Goal: Task Accomplishment & Management: Complete application form

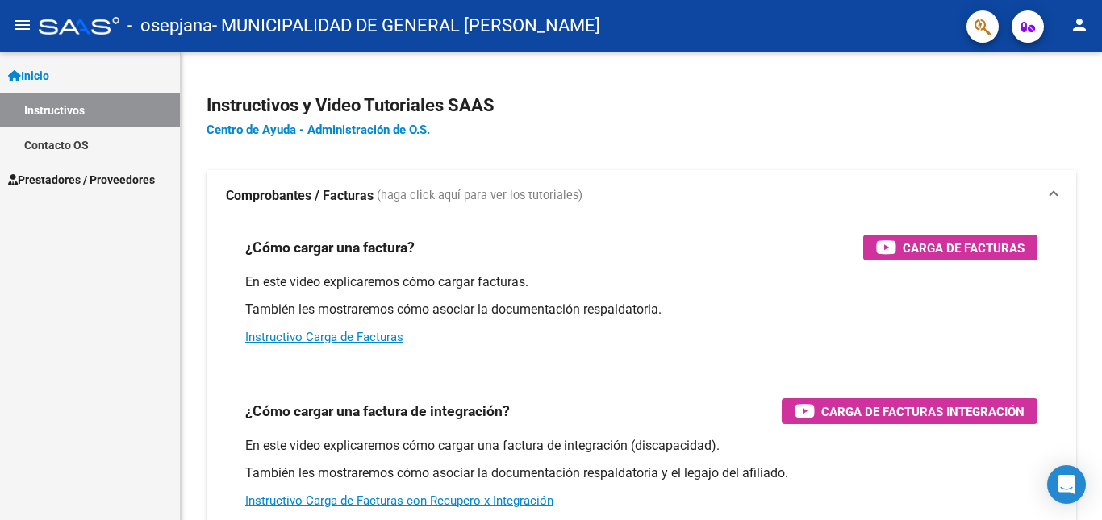
click at [79, 187] on span "Prestadores / Proveedores" at bounding box center [81, 180] width 147 height 18
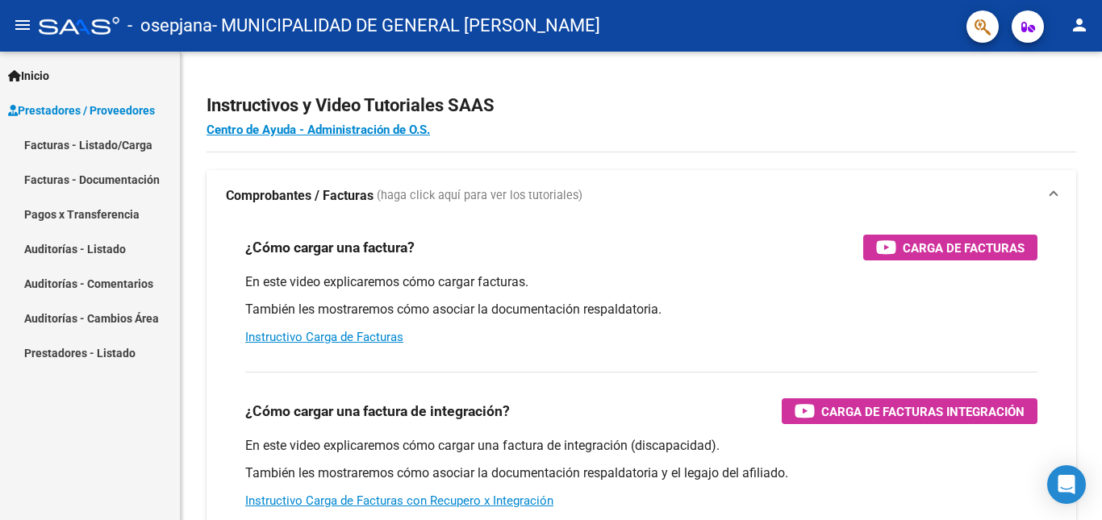
click at [107, 249] on link "Auditorías - Listado" at bounding box center [90, 249] width 180 height 35
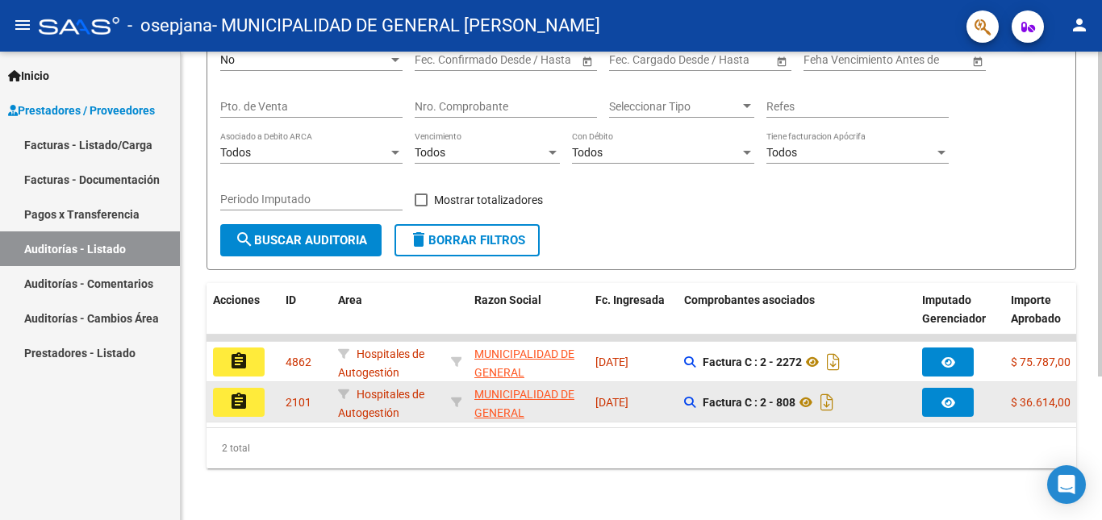
click at [249, 393] on button "assignment" at bounding box center [239, 402] width 52 height 29
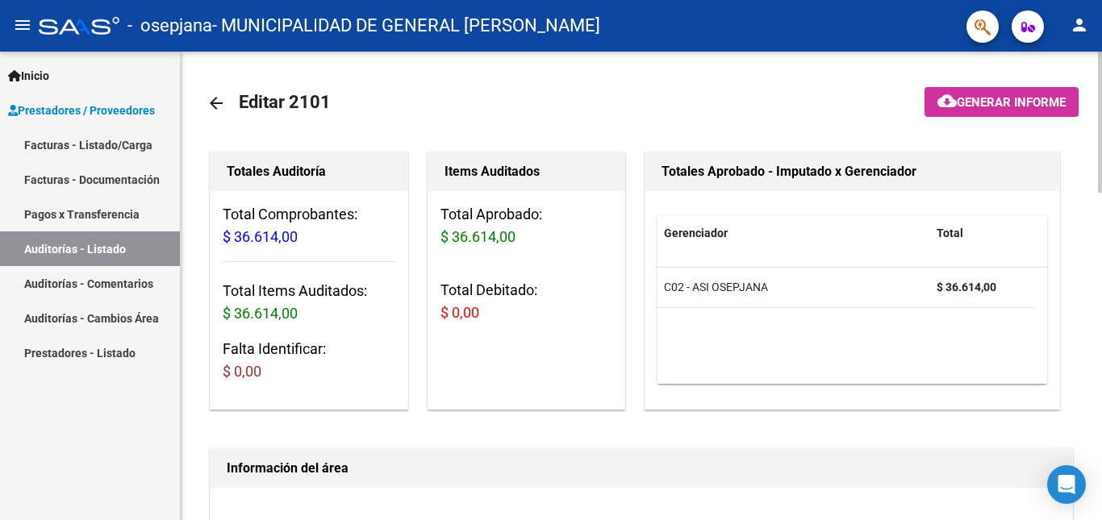
click at [227, 98] on link "arrow_back" at bounding box center [223, 103] width 32 height 38
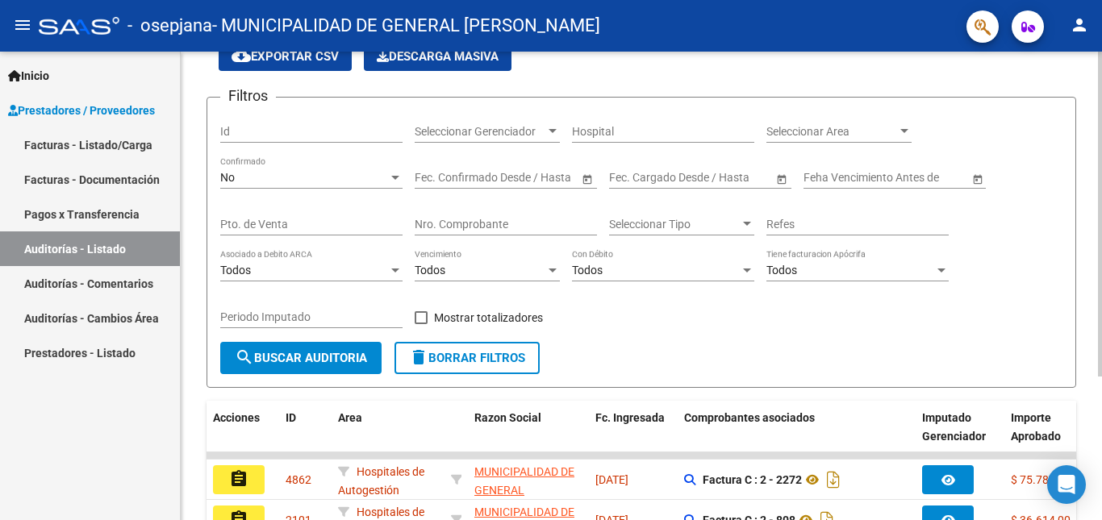
scroll to position [207, 0]
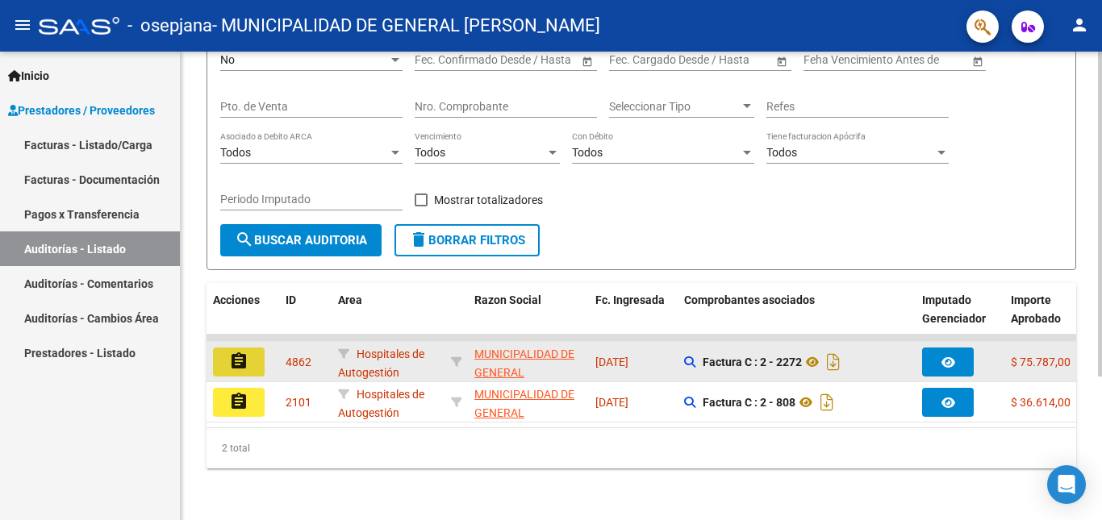
click at [236, 352] on mat-icon "assignment" at bounding box center [238, 361] width 19 height 19
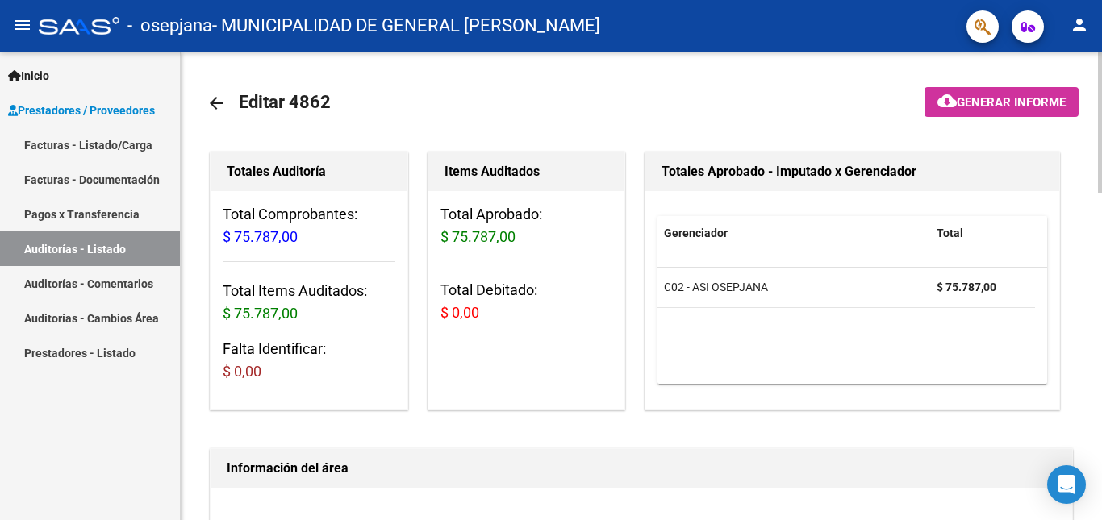
click at [216, 107] on mat-icon "arrow_back" at bounding box center [216, 103] width 19 height 19
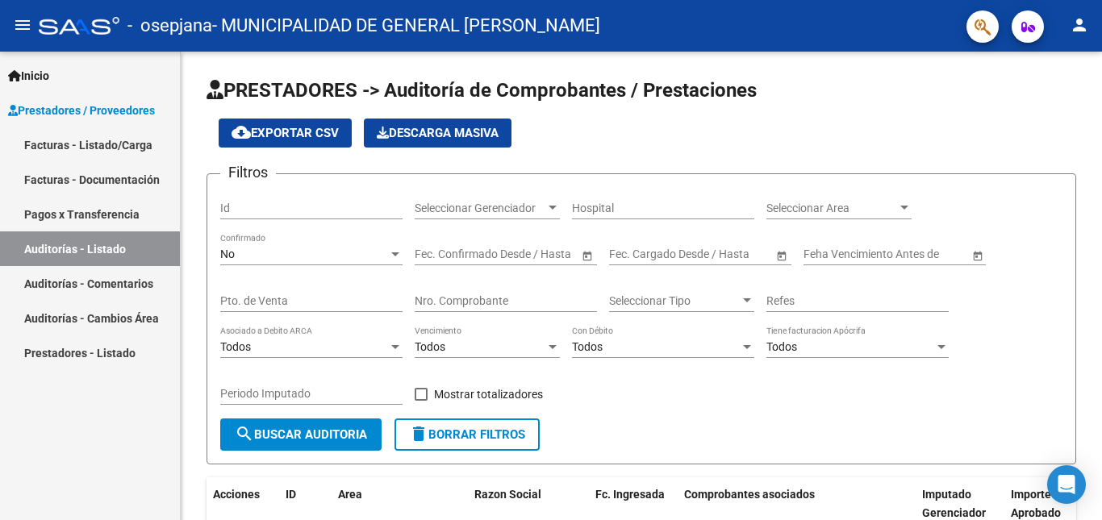
click at [109, 287] on link "Auditorías - Comentarios" at bounding box center [90, 283] width 180 height 35
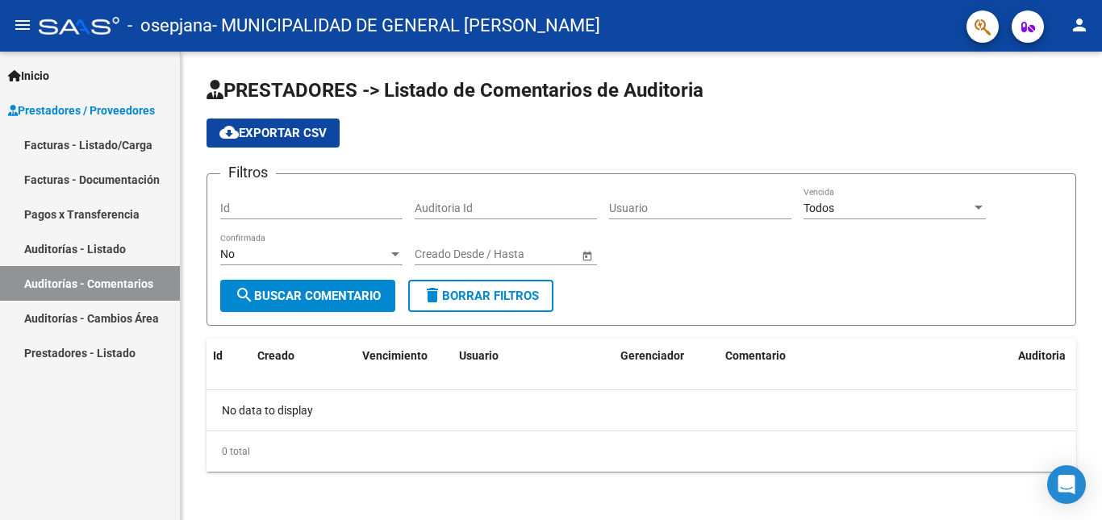
click at [111, 321] on link "Auditorías - Cambios Área" at bounding box center [90, 318] width 180 height 35
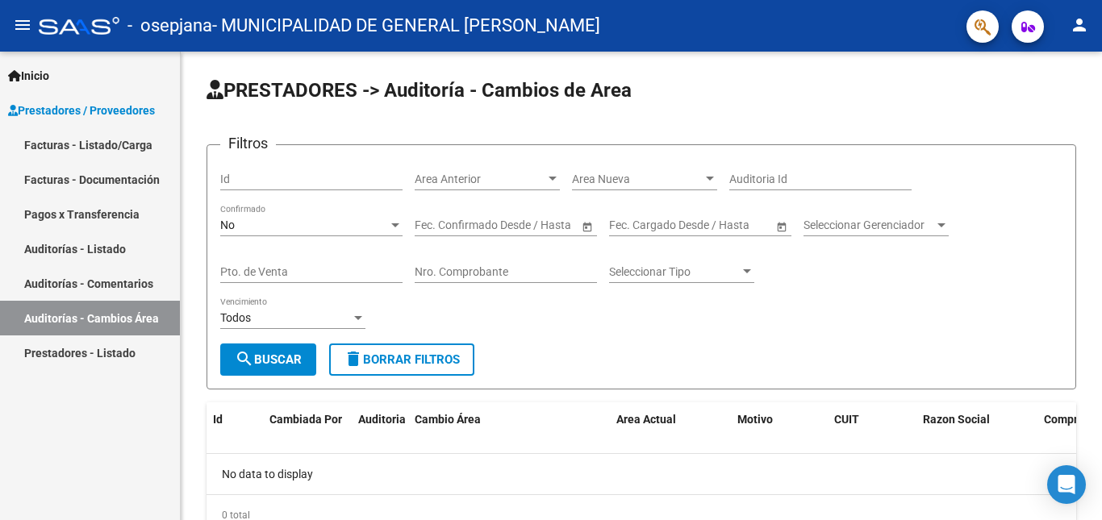
click at [94, 212] on link "Pagos x Transferencia" at bounding box center [90, 214] width 180 height 35
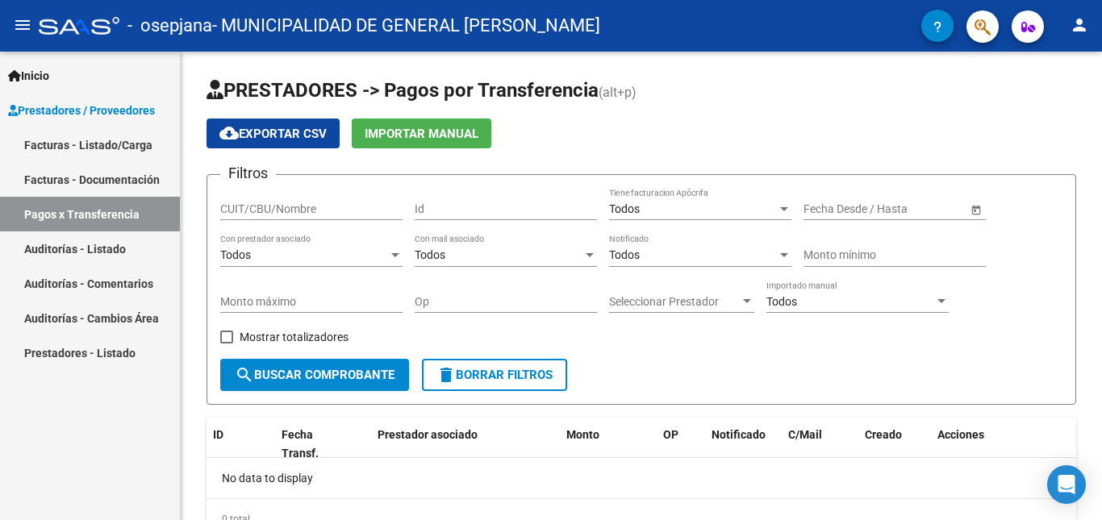
click at [23, 177] on link "Facturas - Documentación" at bounding box center [90, 179] width 180 height 35
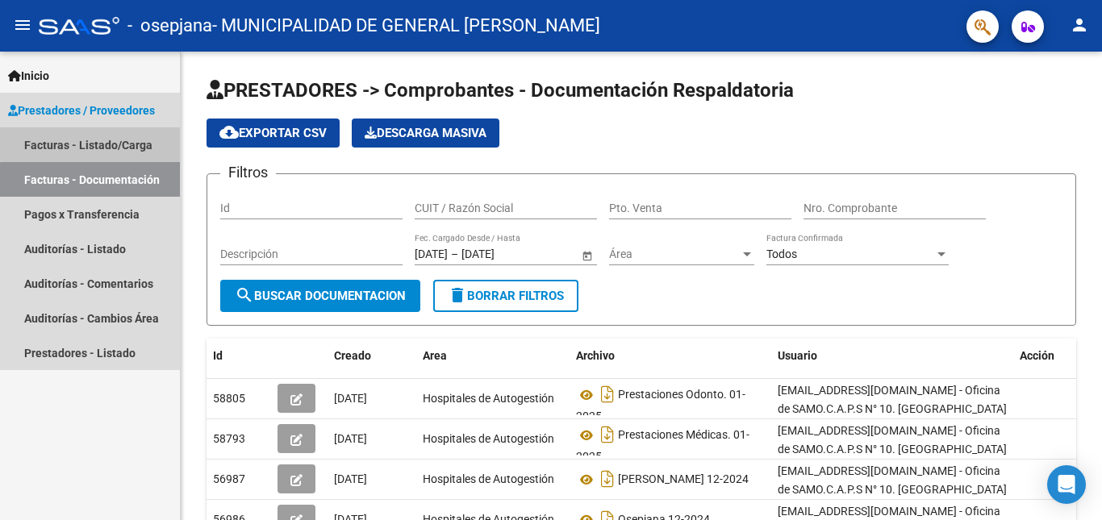
click at [110, 141] on link "Facturas - Listado/Carga" at bounding box center [90, 144] width 180 height 35
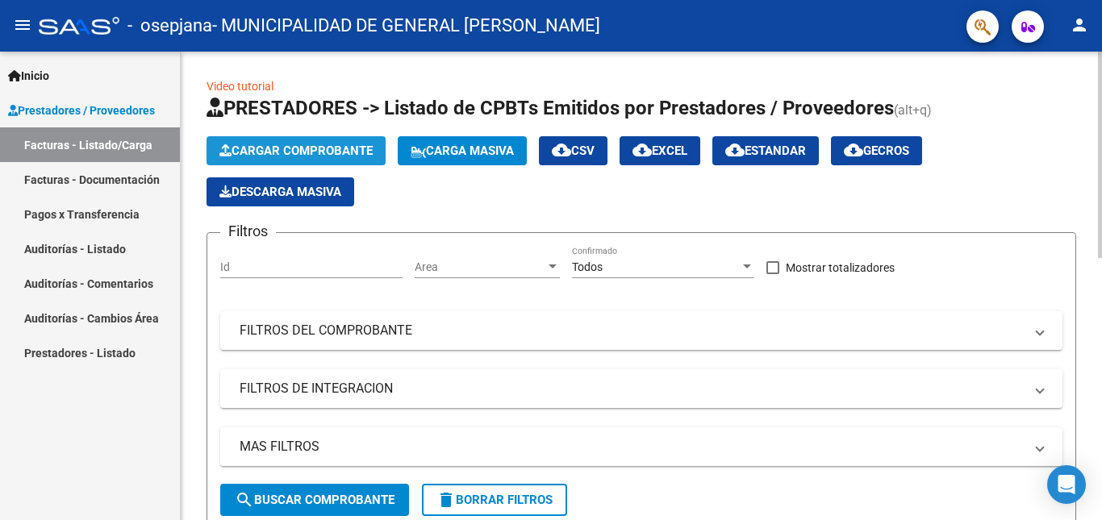
click at [312, 162] on button "Cargar Comprobante" at bounding box center [296, 150] width 179 height 29
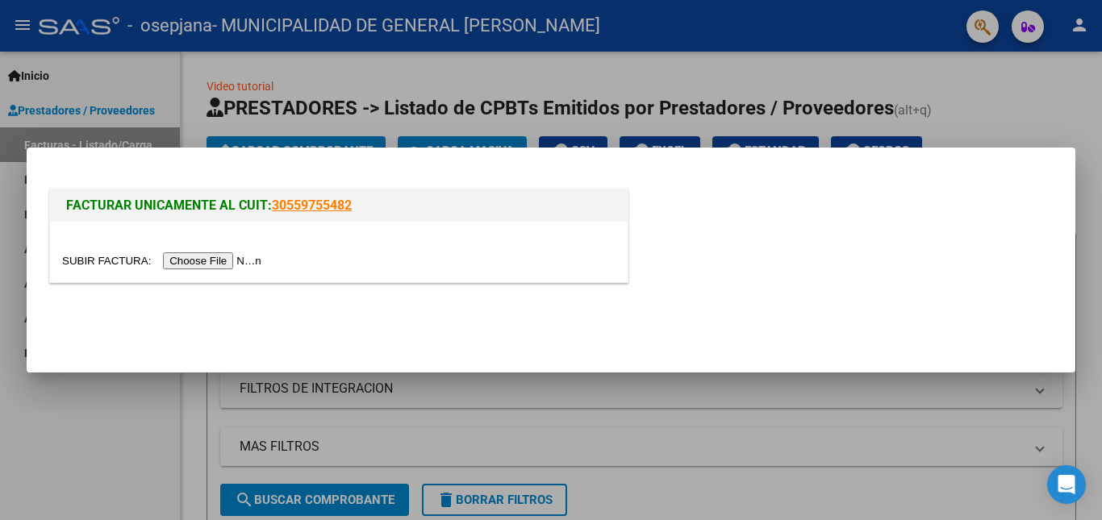
click at [252, 267] on input "file" at bounding box center [164, 261] width 204 height 17
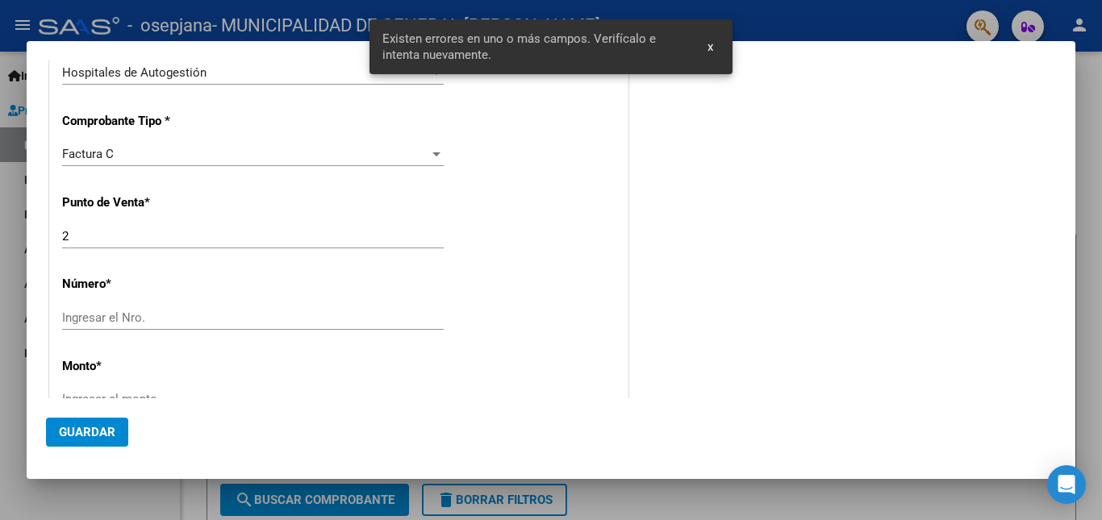
scroll to position [491, 0]
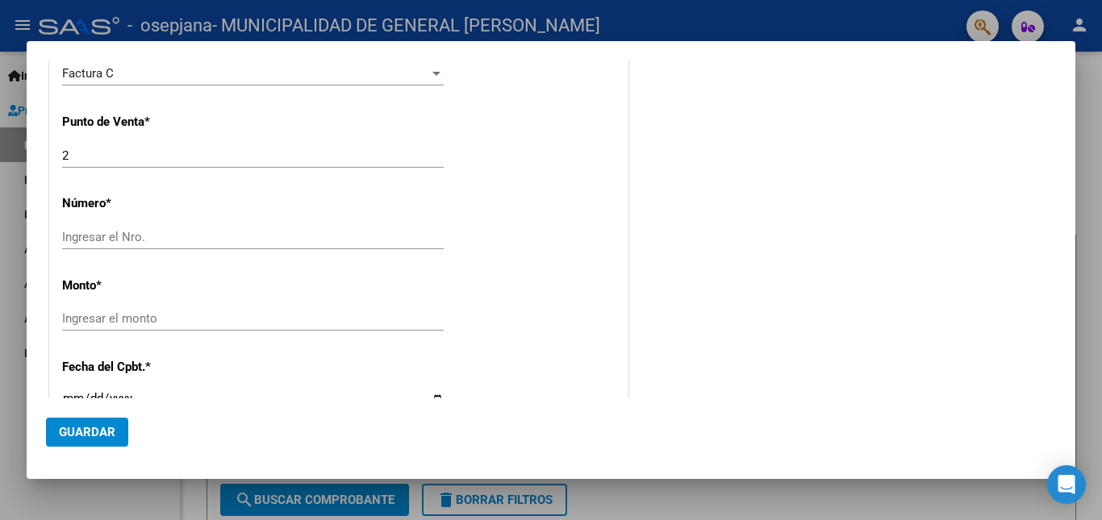
click at [216, 236] on input "Ingresar el Nro." at bounding box center [253, 237] width 382 height 15
type input "3211"
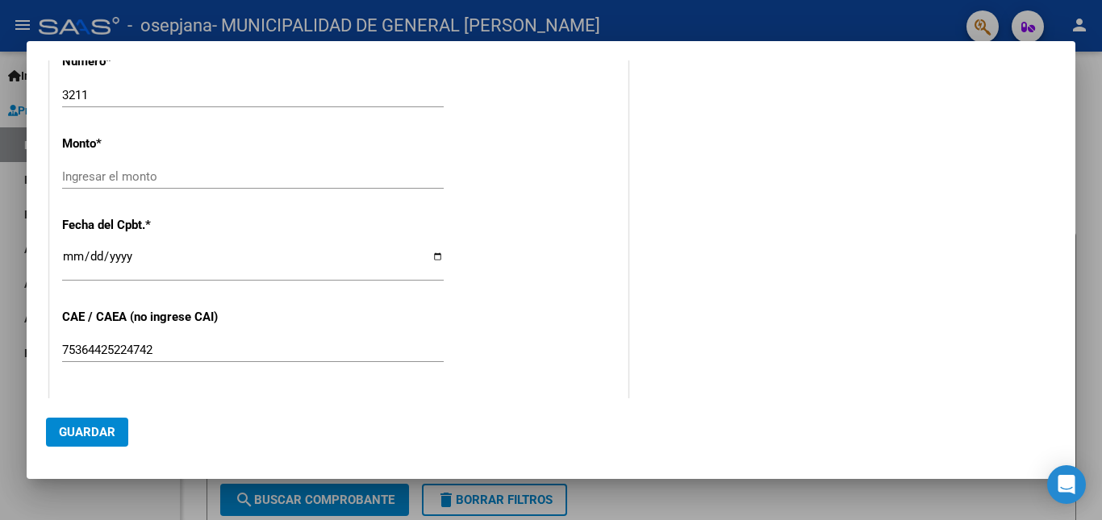
scroll to position [733, 0]
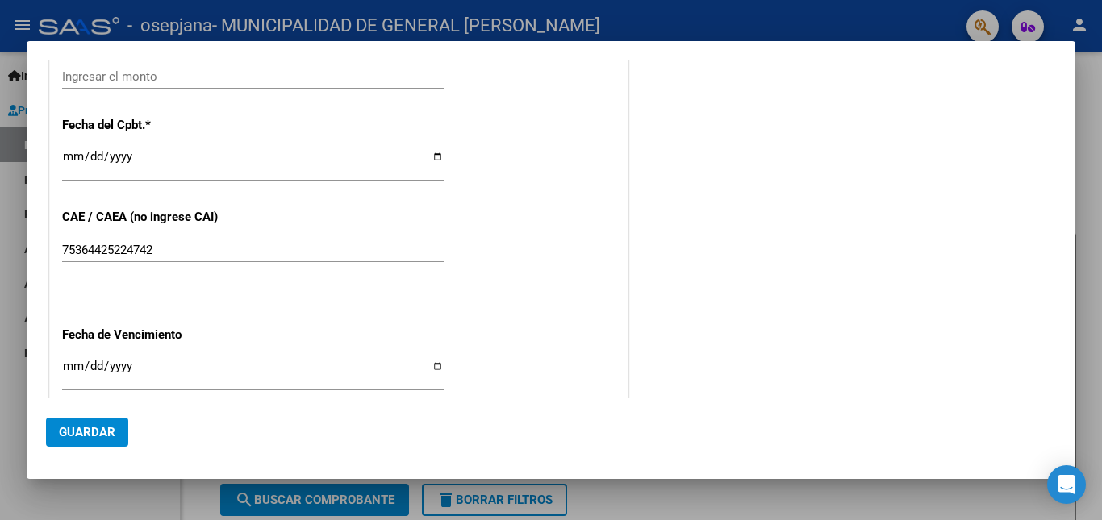
click at [188, 85] on div "Ingresar el monto" at bounding box center [253, 77] width 382 height 24
click at [188, 79] on input "Ingresar el monto" at bounding box center [253, 76] width 382 height 15
type input "$ 21.732,00"
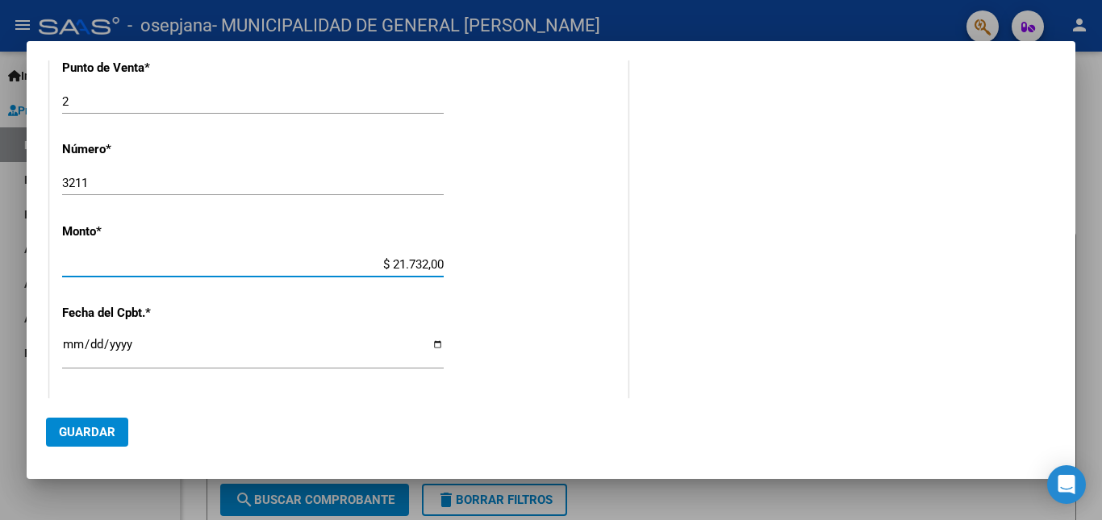
scroll to position [726, 0]
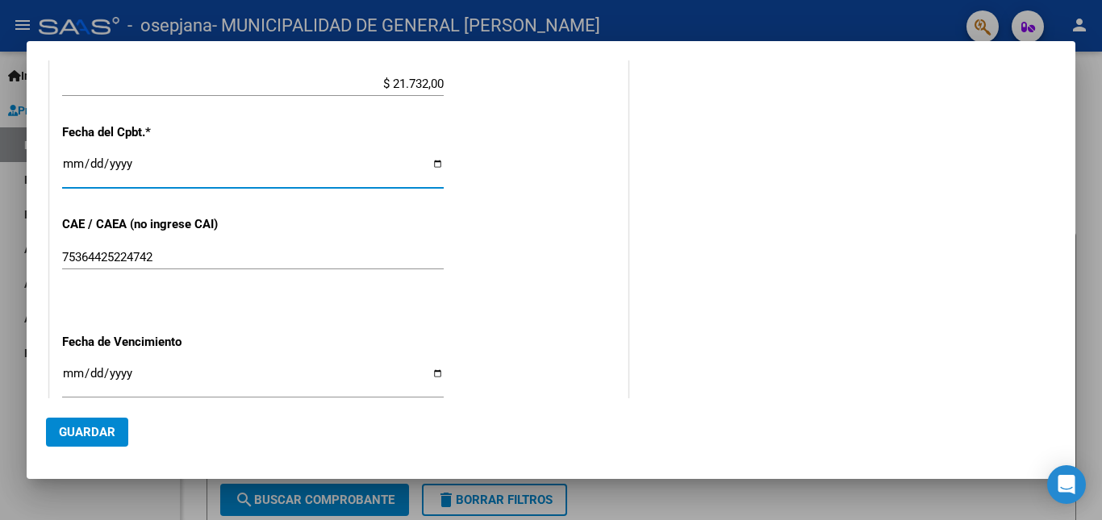
click at [79, 163] on input "Ingresar la fecha" at bounding box center [253, 170] width 382 height 26
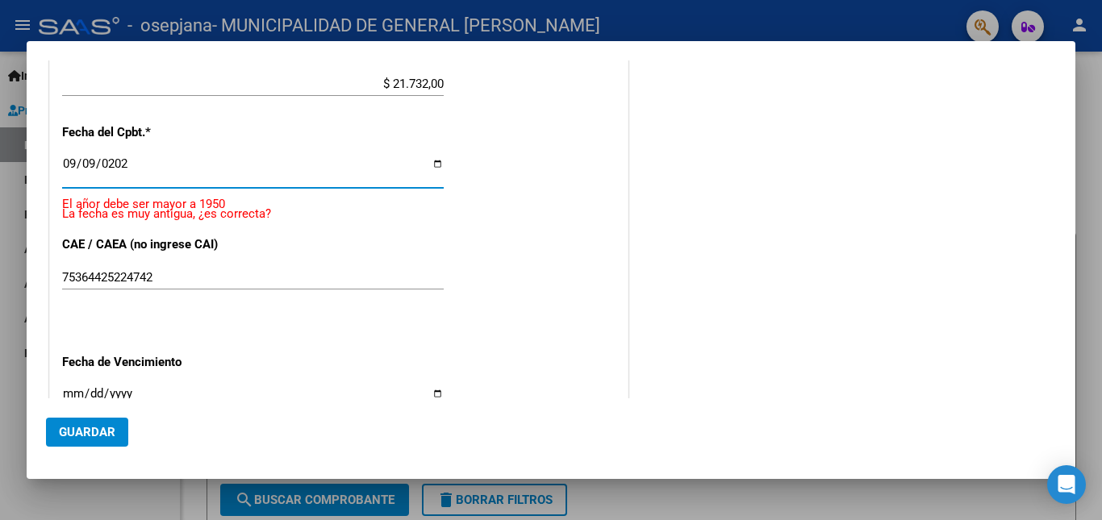
type input "[DATE]"
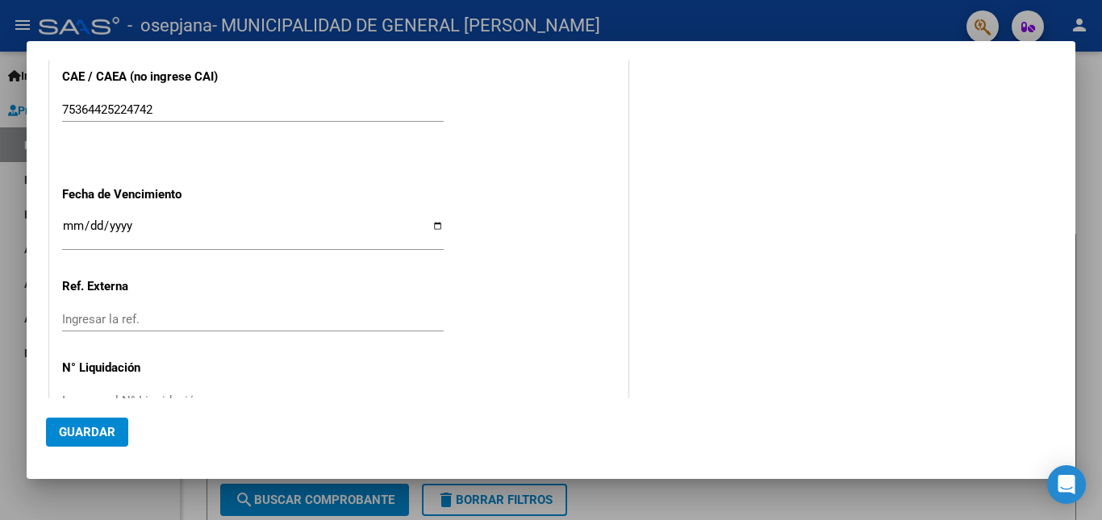
scroll to position [887, 0]
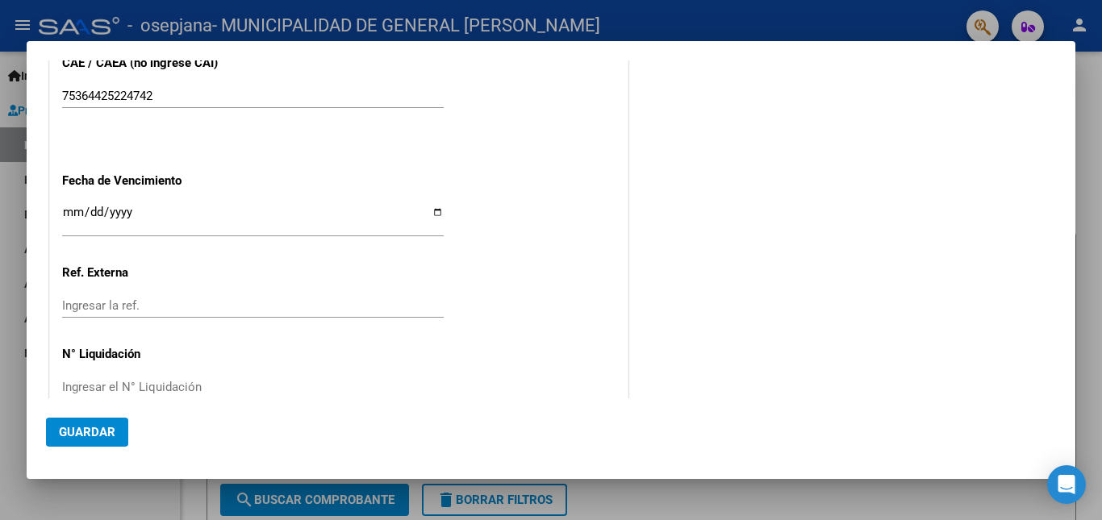
click at [72, 211] on input "Ingresar la fecha" at bounding box center [253, 219] width 382 height 26
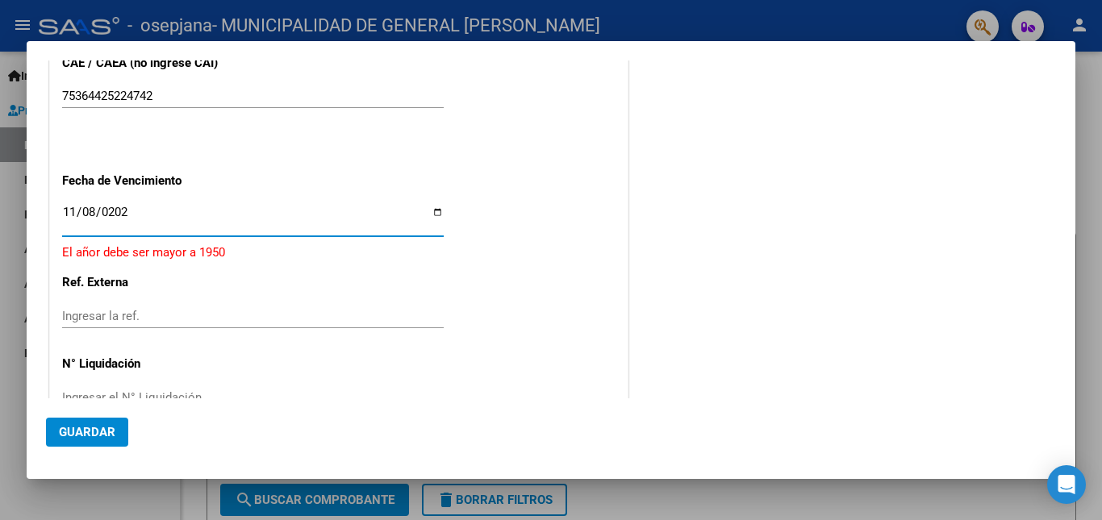
type input "[DATE]"
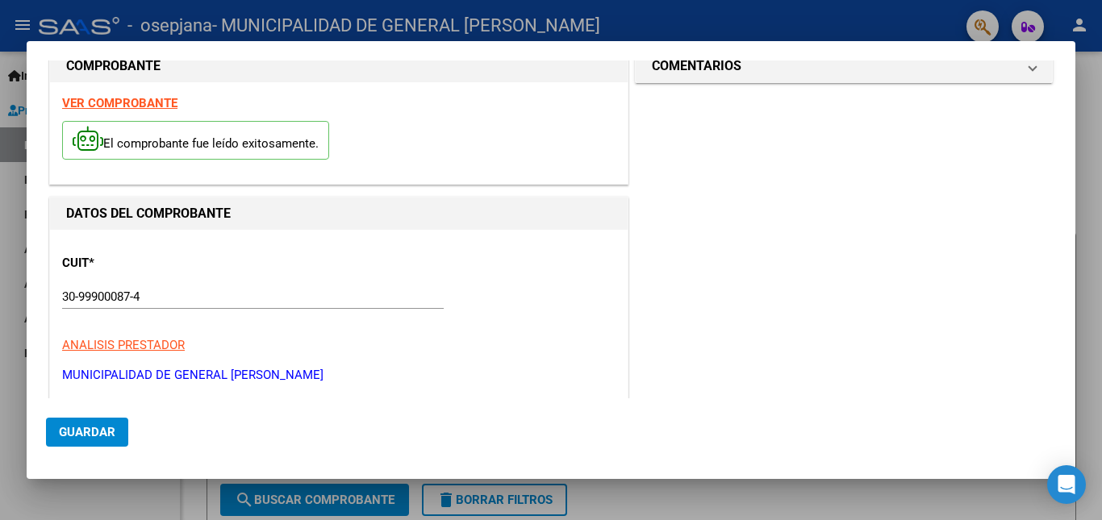
scroll to position [0, 0]
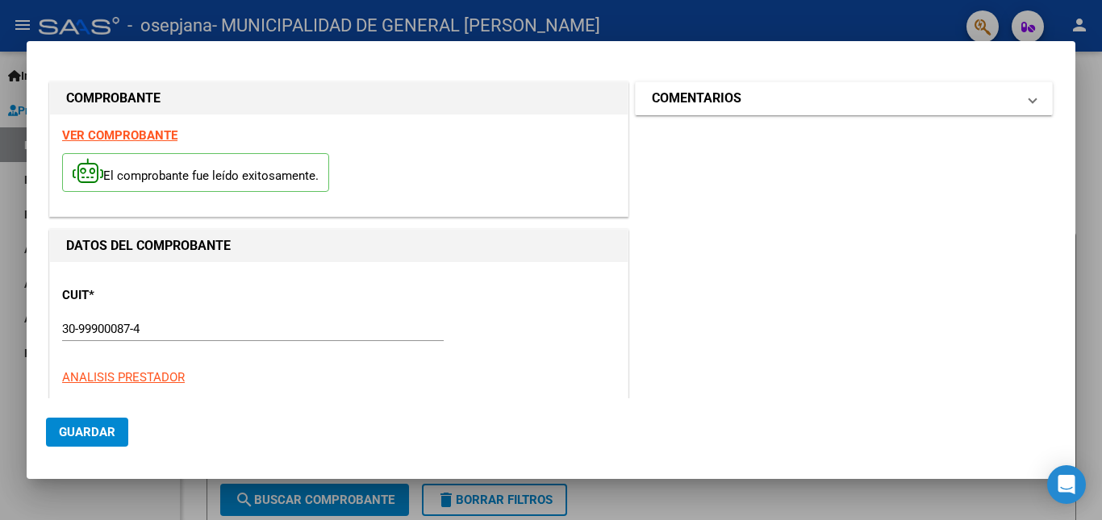
click at [987, 99] on mat-panel-title "COMENTARIOS" at bounding box center [834, 98] width 365 height 19
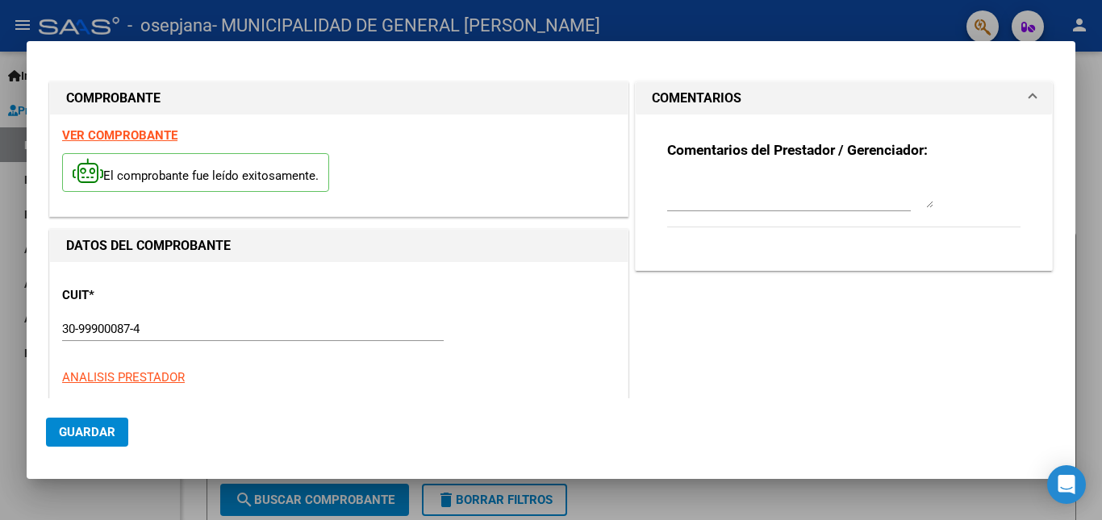
click at [994, 101] on mat-panel-title "COMENTARIOS" at bounding box center [834, 98] width 365 height 19
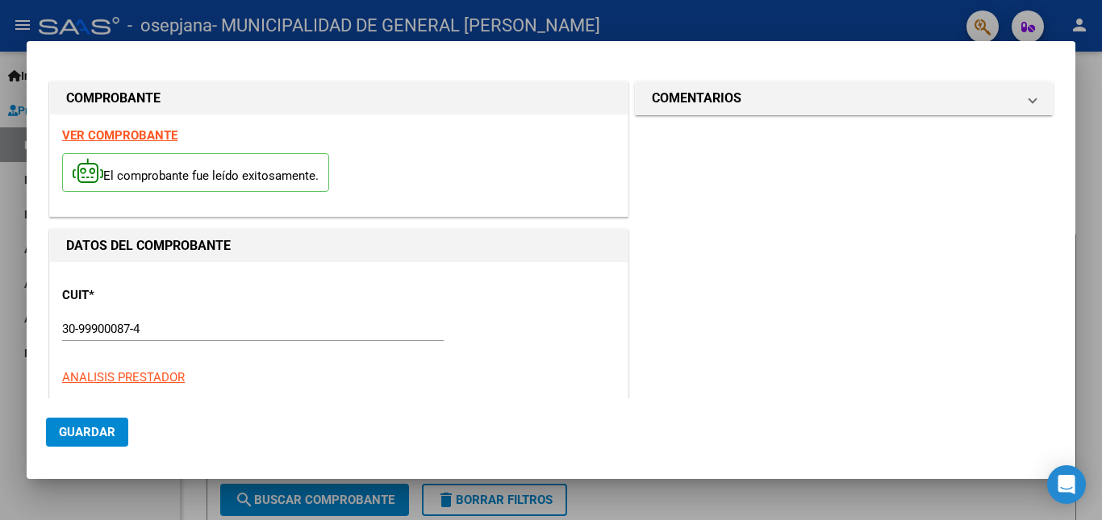
click at [151, 142] on strong "VER COMPROBANTE" at bounding box center [119, 135] width 115 height 15
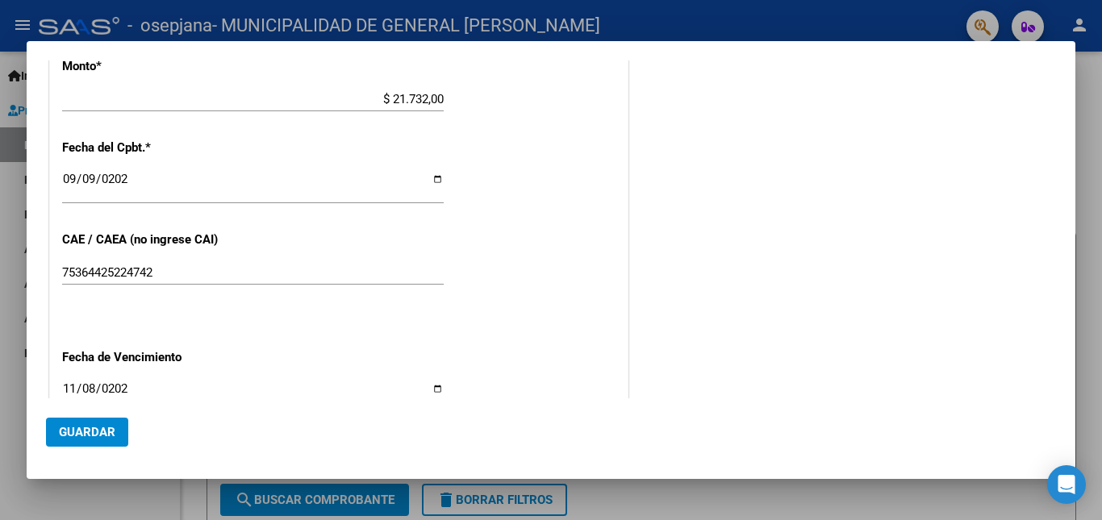
scroll to position [726, 0]
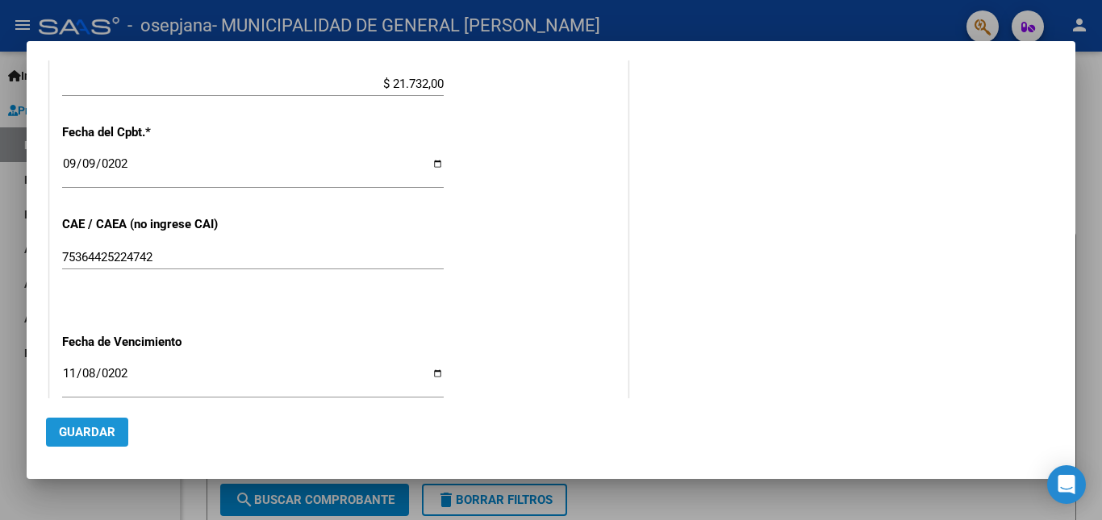
click at [119, 431] on button "Guardar" at bounding box center [87, 432] width 82 height 29
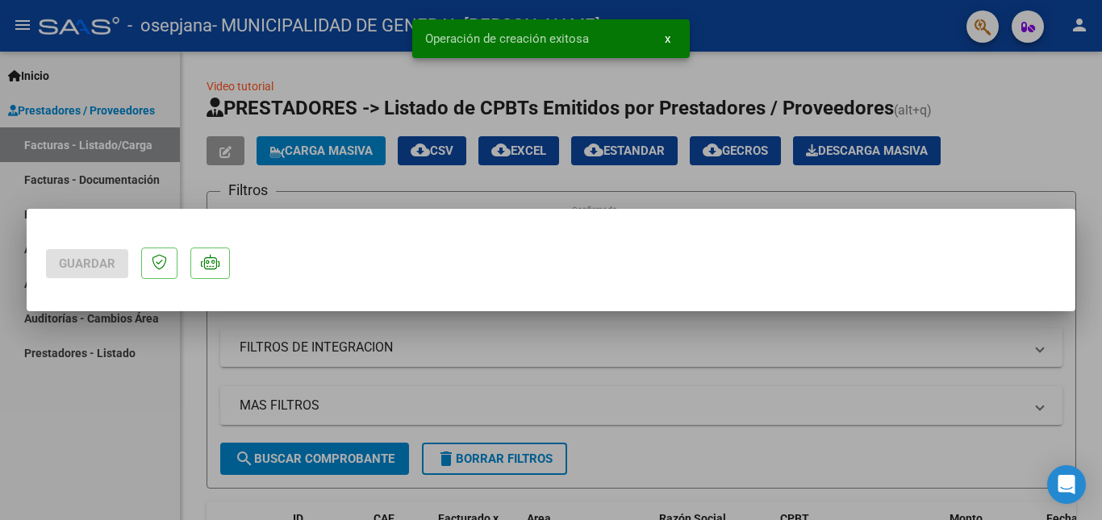
scroll to position [0, 0]
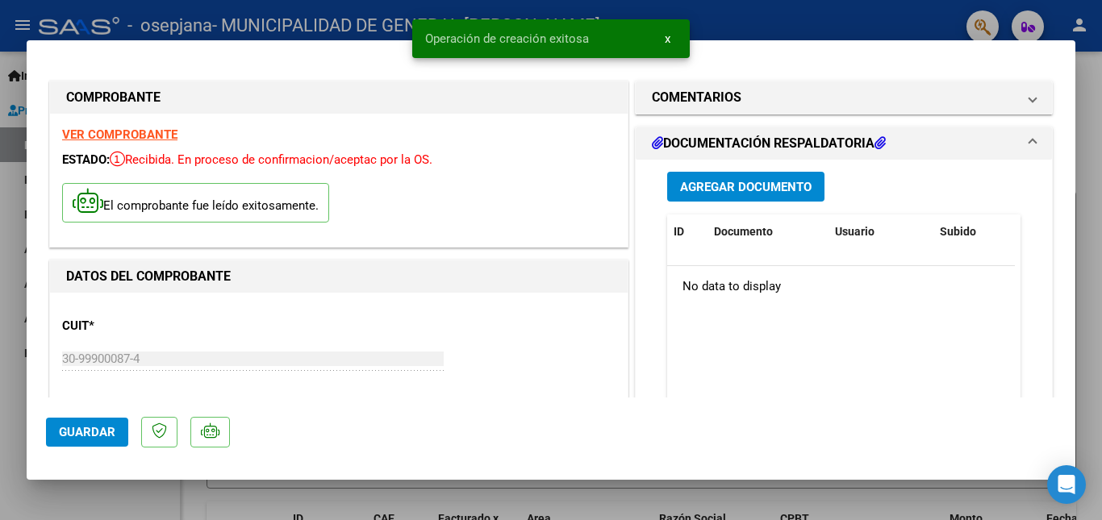
click at [720, 184] on span "Agregar Documento" at bounding box center [746, 187] width 132 height 15
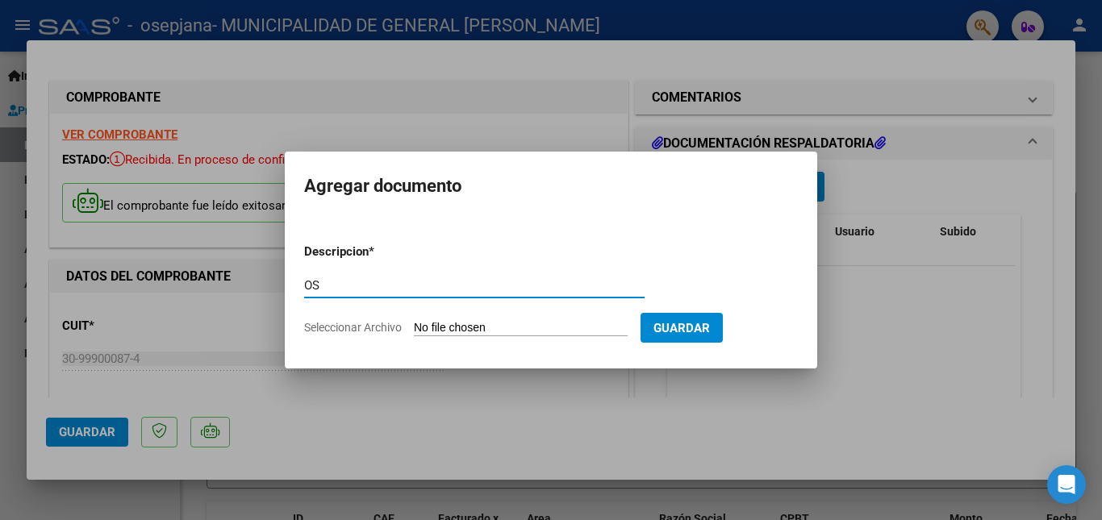
type input "O"
type input "Prestaciones Medicas. 04/2025"
click at [608, 332] on input "Seleccionar Archivo" at bounding box center [521, 328] width 214 height 15
type input "C:\fakepath\OSEPJANA 3211.pdf"
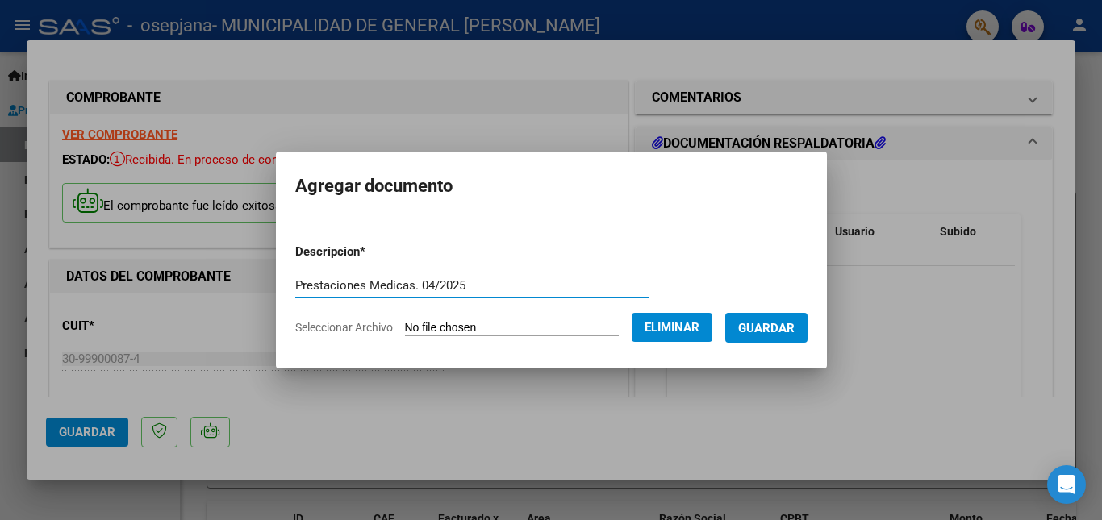
drag, startPoint x: 454, startPoint y: 272, endPoint x: 266, endPoint y: 277, distance: 188.0
click at [276, 277] on mat-dialog-content "Descripcion * Prestaciones Medicas. 04/2025 Escriba aquí una descripcion Selecc…" at bounding box center [551, 283] width 551 height 131
click at [776, 324] on span "Guardar" at bounding box center [766, 328] width 56 height 15
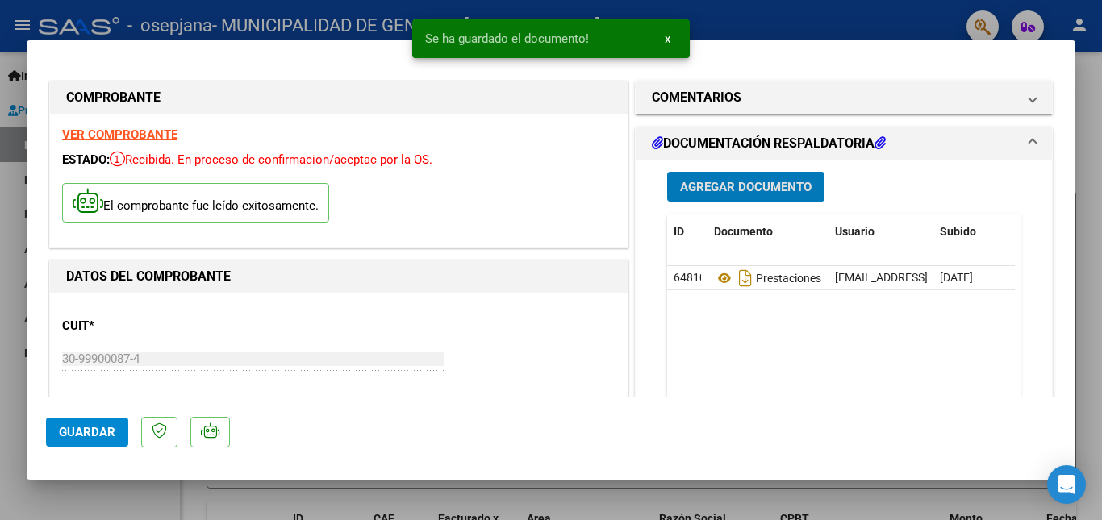
click at [672, 40] on button "x" at bounding box center [667, 38] width 31 height 29
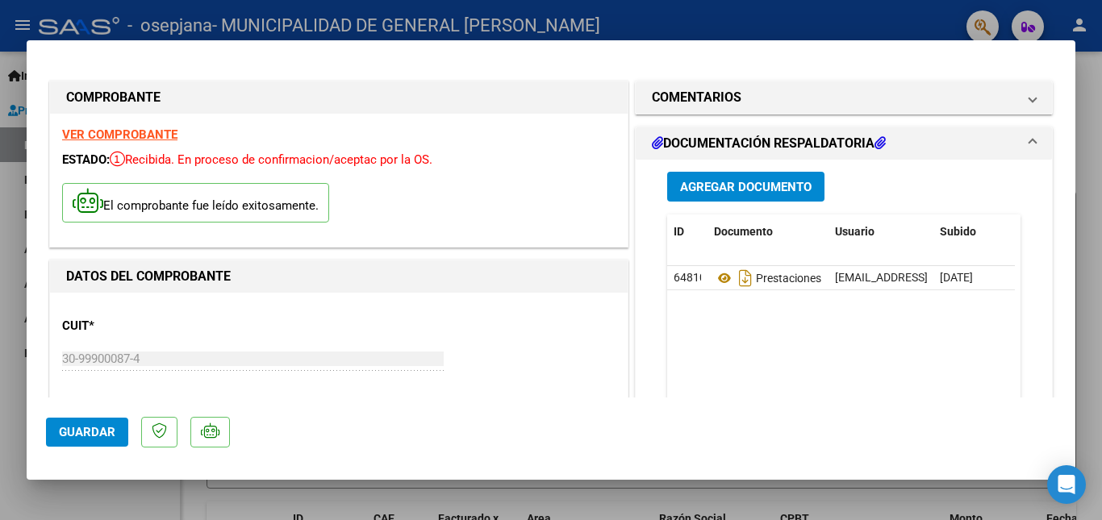
click at [743, 22] on div at bounding box center [551, 260] width 1102 height 520
type input "$ 0,00"
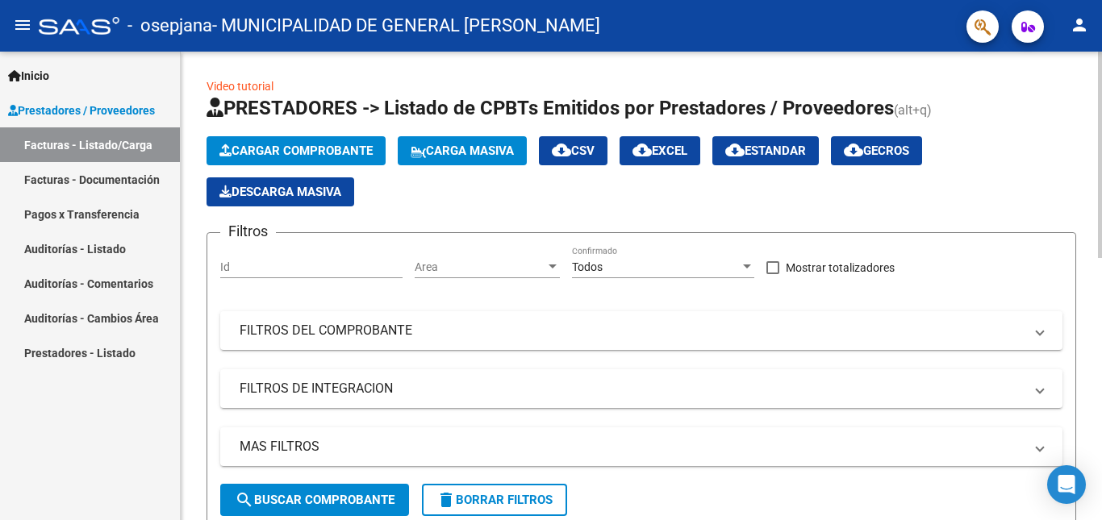
click at [268, 151] on span "Cargar Comprobante" at bounding box center [295, 151] width 153 height 15
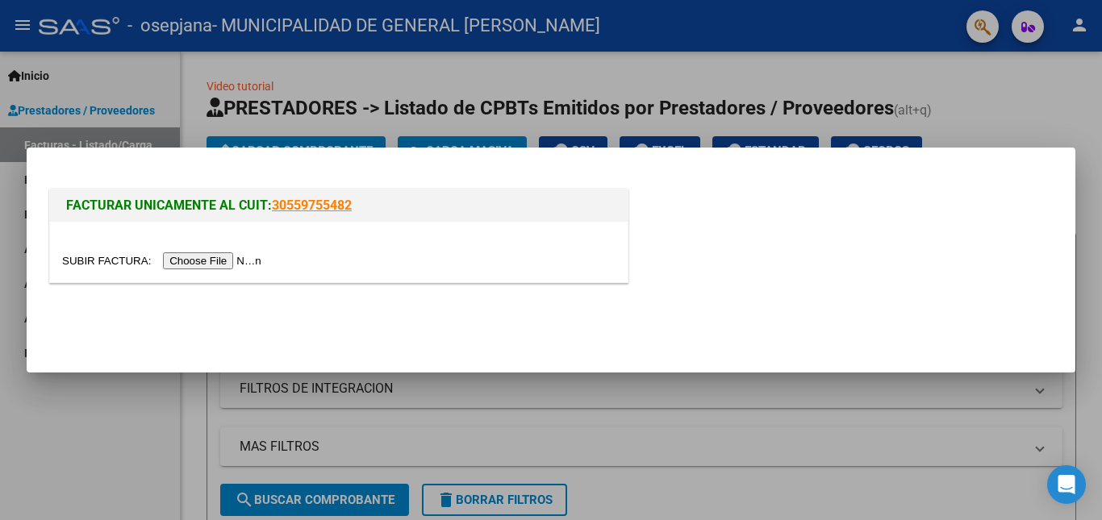
click at [188, 256] on input "file" at bounding box center [164, 261] width 204 height 17
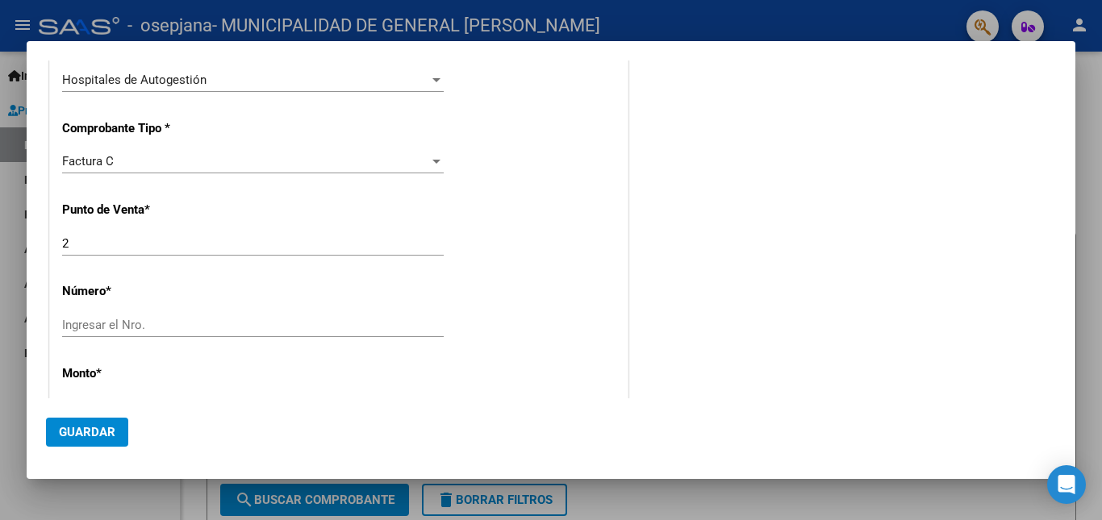
scroll to position [484, 0]
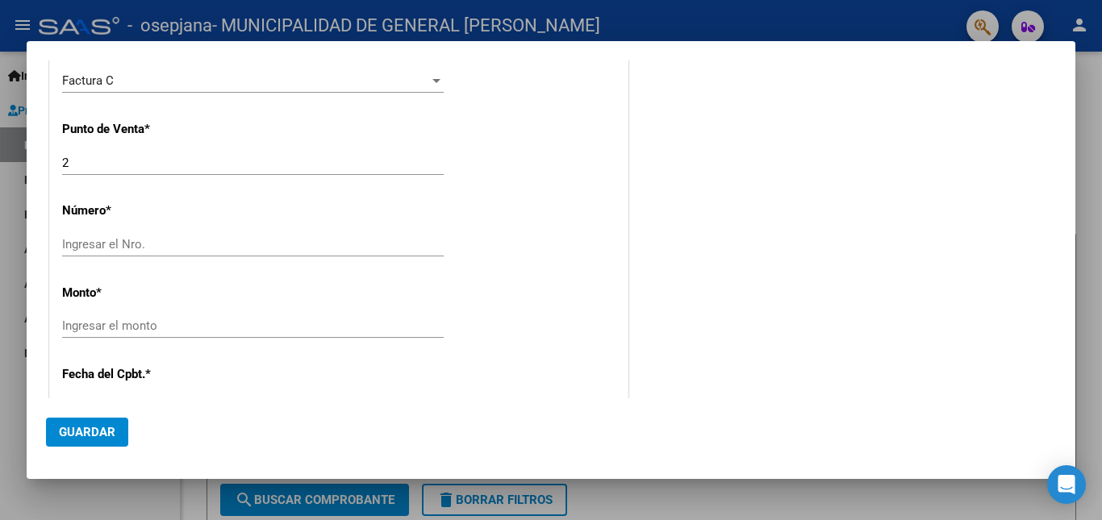
click at [220, 245] on input "Ingresar el Nro." at bounding box center [253, 244] width 382 height 15
type input "3212"
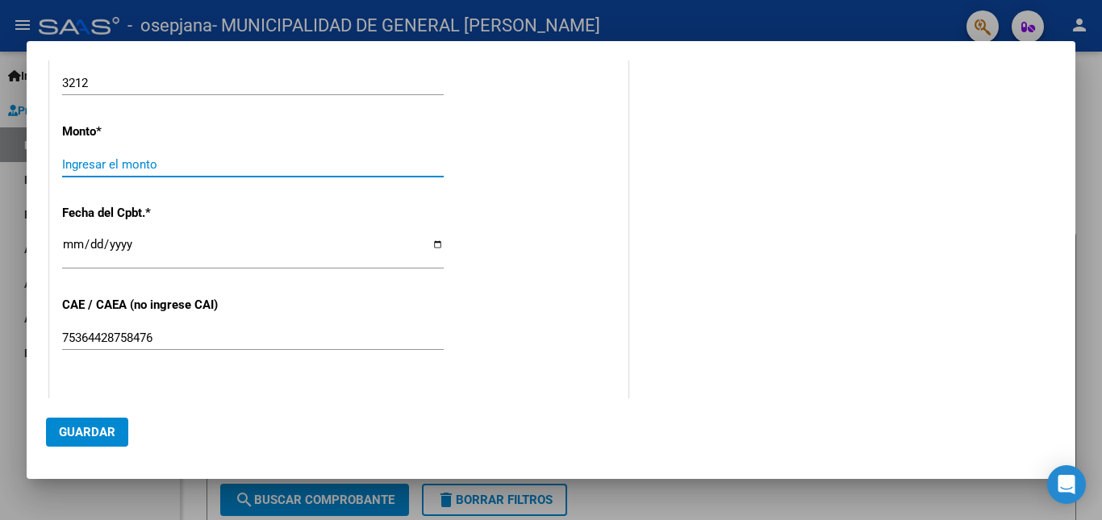
click at [208, 163] on input "Ingresar el monto" at bounding box center [253, 164] width 382 height 15
type input "$ 16.990,00"
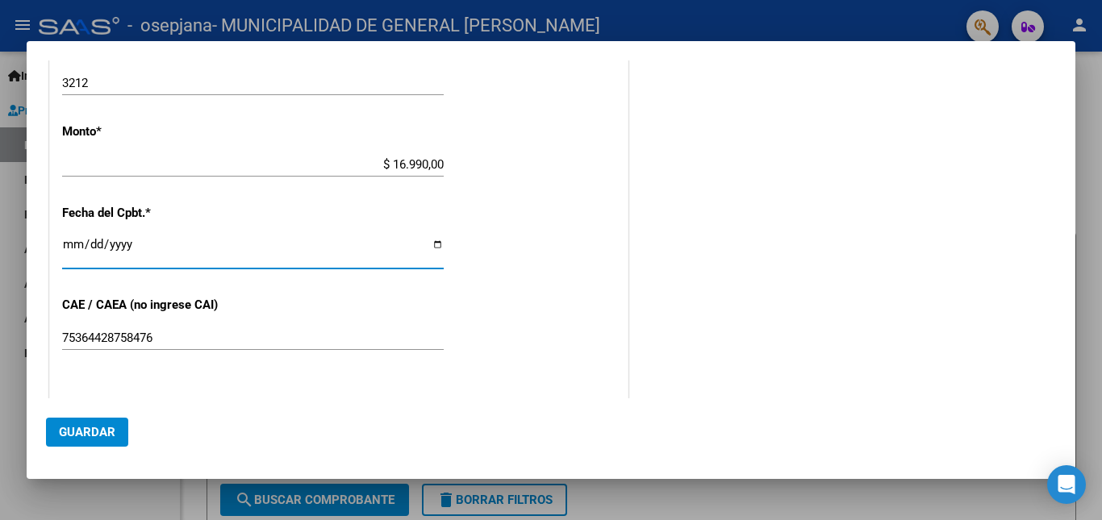
click at [65, 238] on input "Ingresar la fecha" at bounding box center [253, 251] width 382 height 26
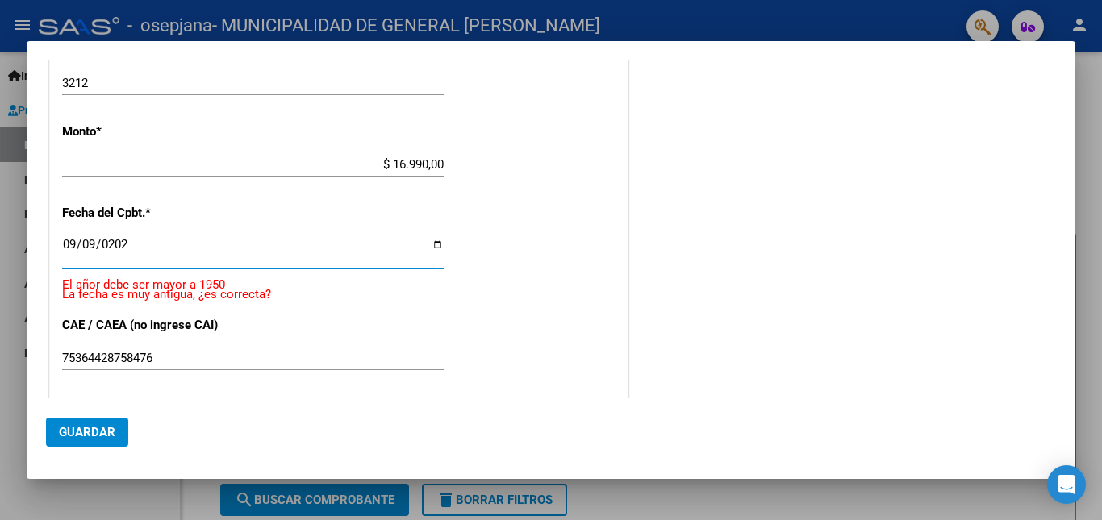
type input "[DATE]"
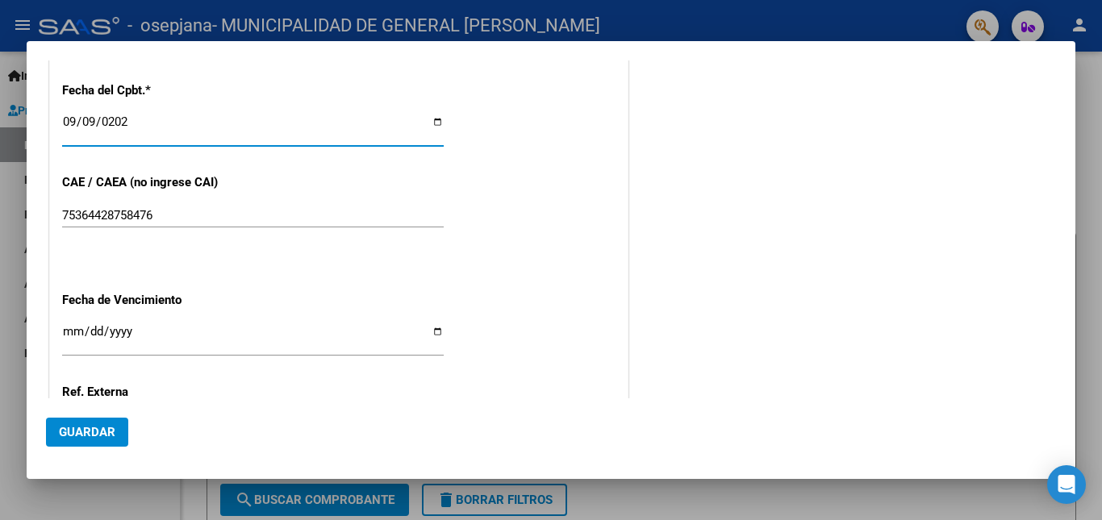
scroll to position [807, 0]
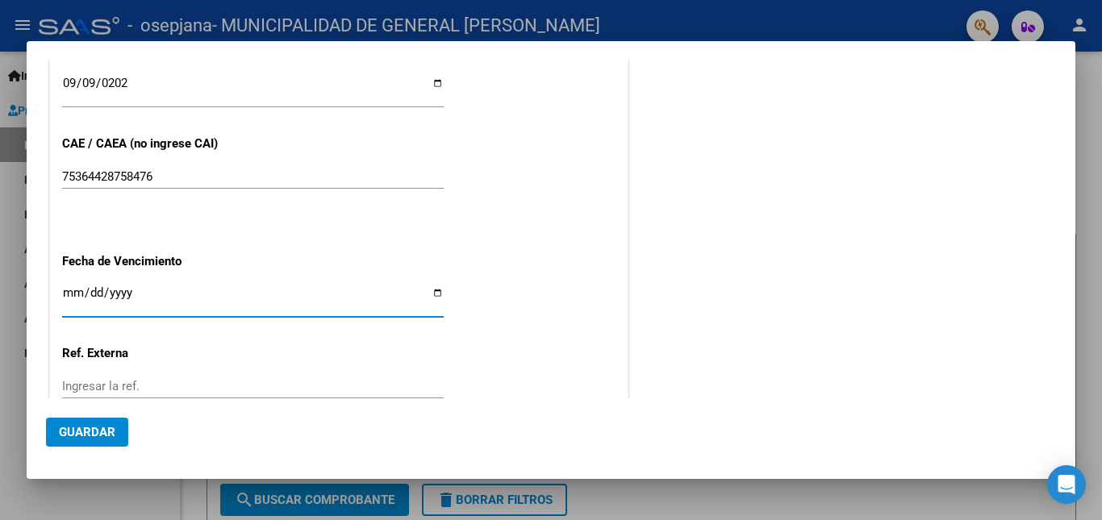
click at [77, 298] on input "Ingresar la fecha" at bounding box center [253, 299] width 382 height 26
type input "[DATE]"
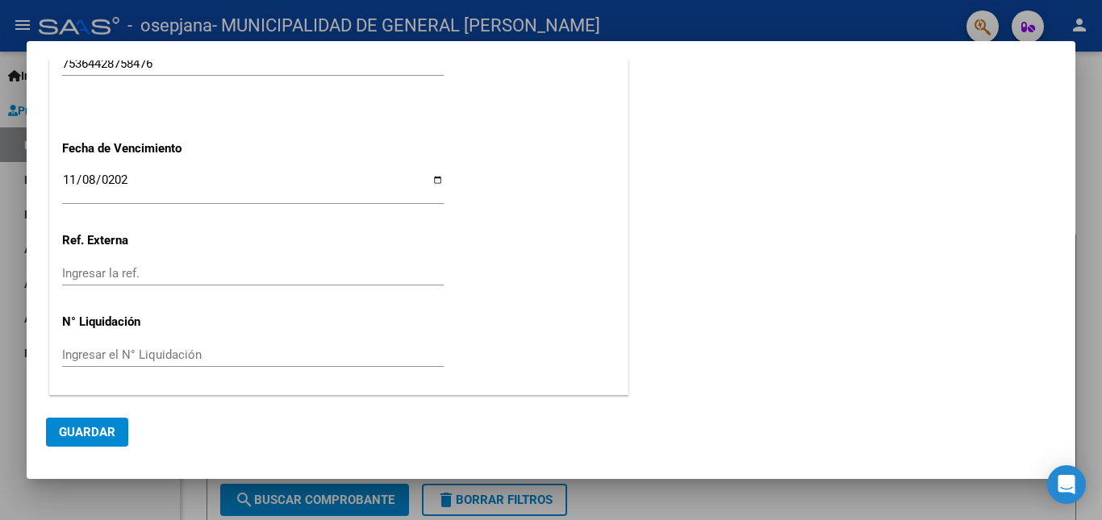
click at [77, 436] on span "Guardar" at bounding box center [87, 432] width 56 height 15
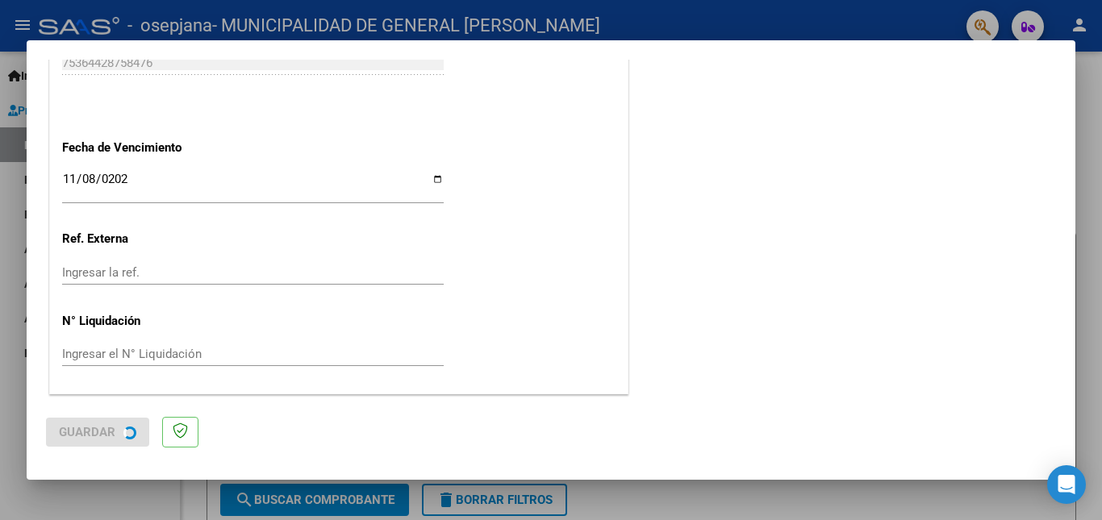
scroll to position [0, 0]
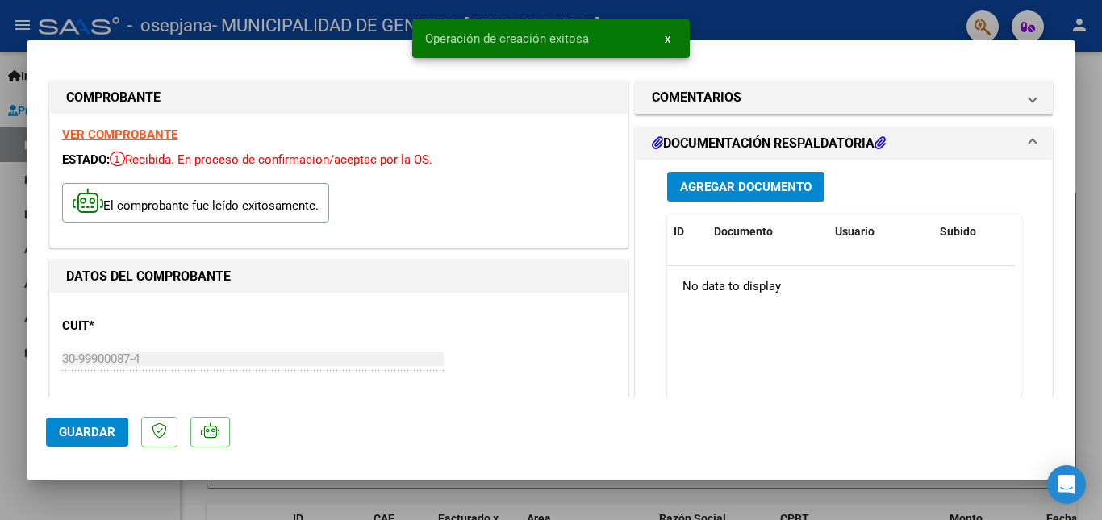
click at [684, 178] on button "Agregar Documento" at bounding box center [745, 187] width 157 height 30
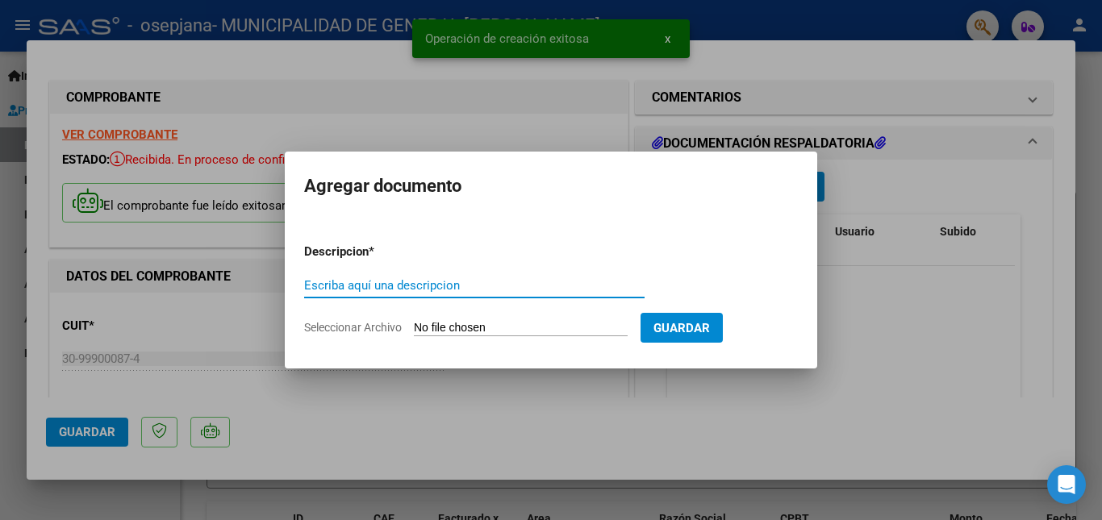
paste input "Prestaciones Medicas. 04/2025"
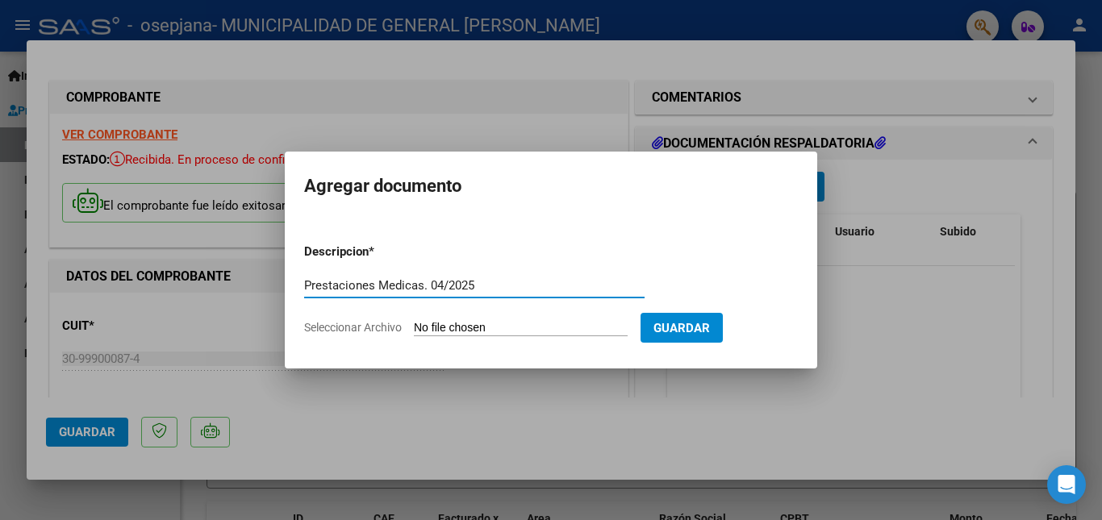
click at [397, 285] on input "Prestaciones Medicas. 04/2025" at bounding box center [474, 285] width 340 height 15
type input "Prestaciones Odonto. 04/2025"
click at [558, 330] on input "Seleccionar Archivo" at bounding box center [521, 328] width 214 height 15
type input "C:\fakepath\OSEPJANA 3212.pdf"
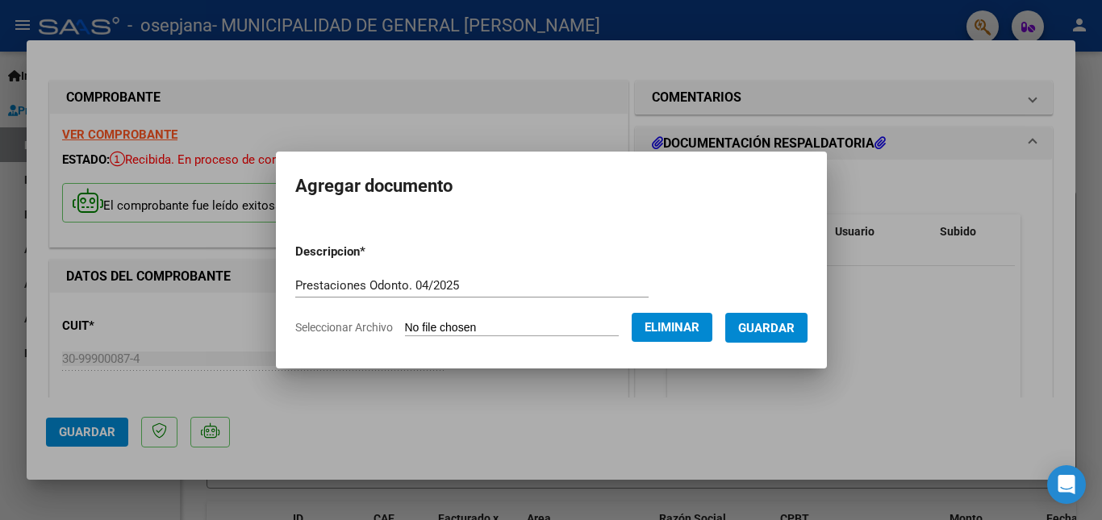
click at [794, 330] on span "Guardar" at bounding box center [766, 328] width 56 height 15
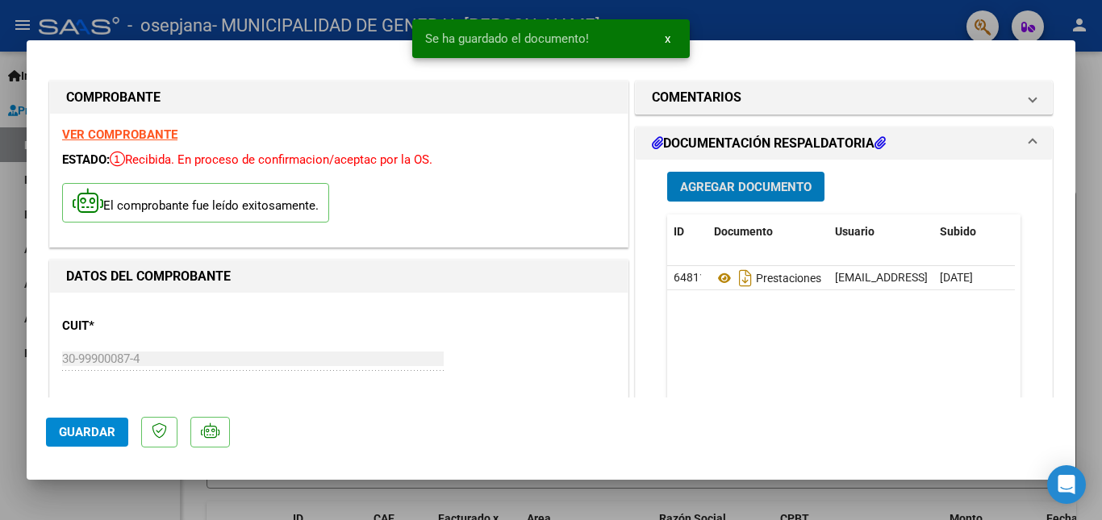
click at [823, 7] on div at bounding box center [551, 260] width 1102 height 520
type input "$ 0,00"
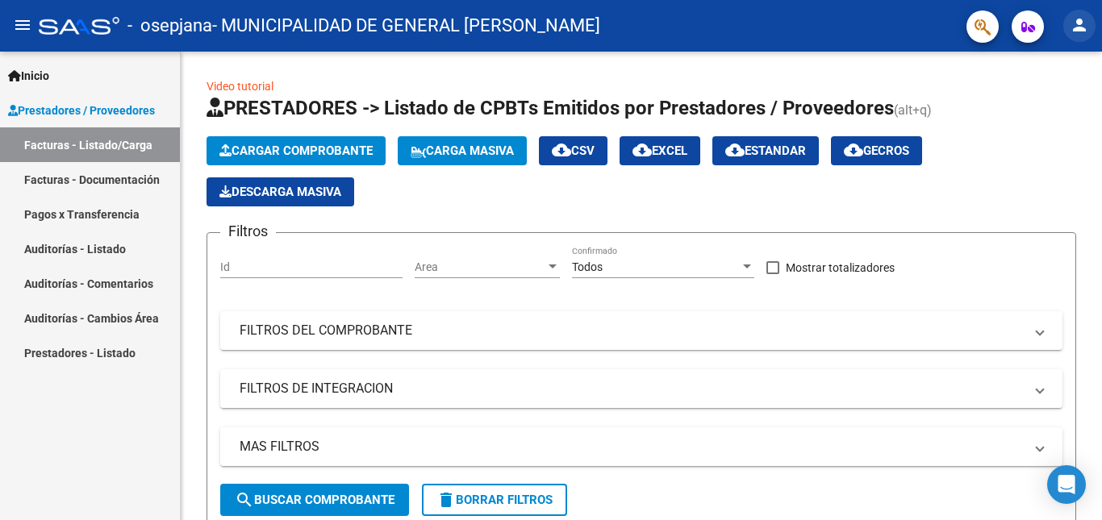
click at [1088, 30] on mat-icon "person" at bounding box center [1079, 24] width 19 height 19
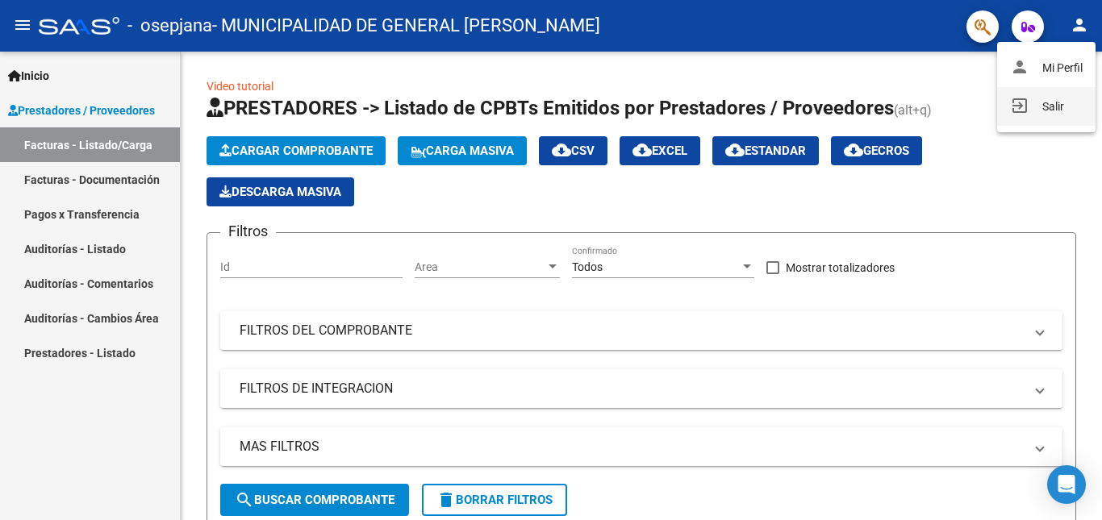
click at [1045, 104] on button "exit_to_app Salir" at bounding box center [1046, 106] width 98 height 39
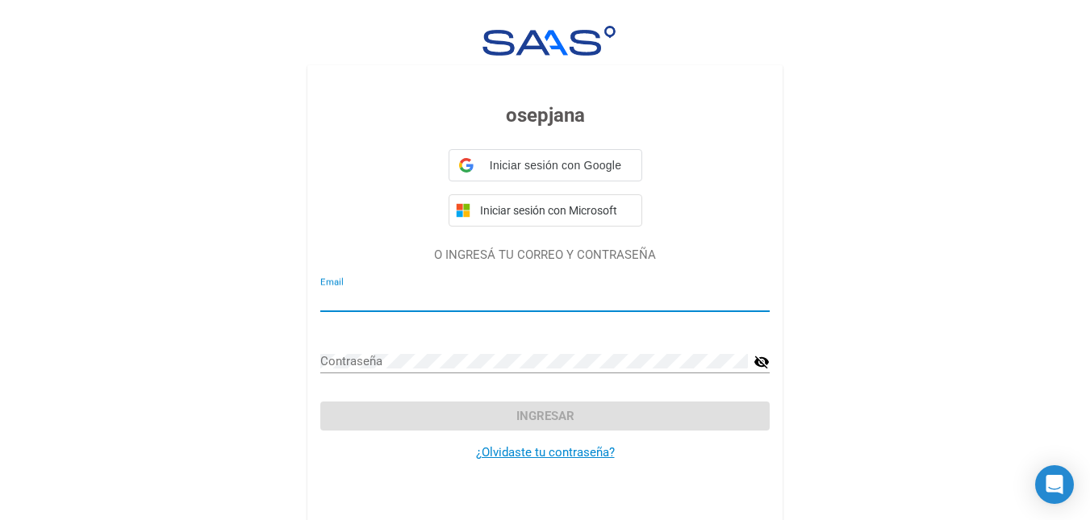
type input "[EMAIL_ADDRESS][DOMAIN_NAME]"
